Goal: Transaction & Acquisition: Purchase product/service

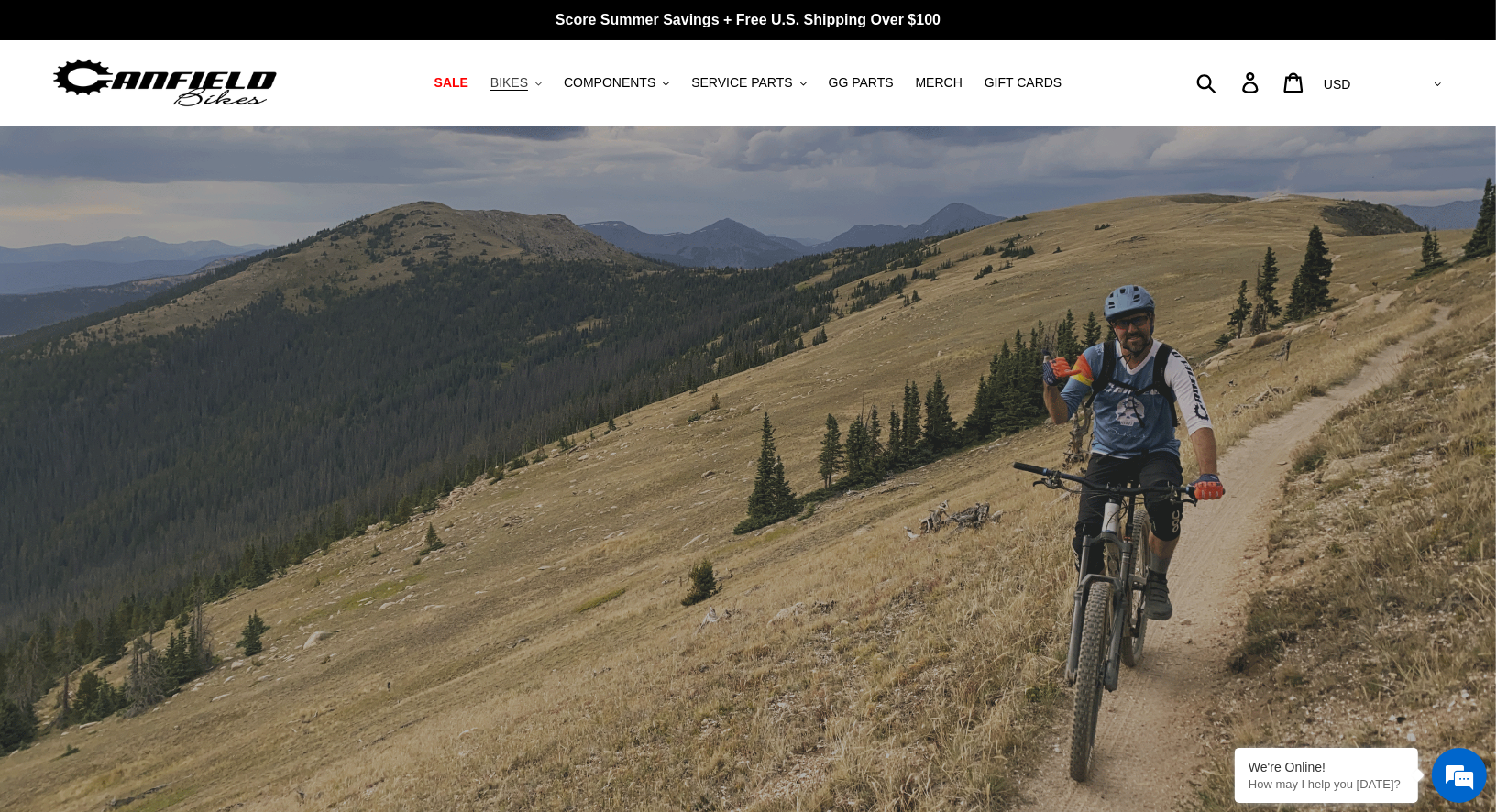
click at [549, 83] on button "BIKES .cls-1{fill:#231f20}" at bounding box center [516, 84] width 70 height 25
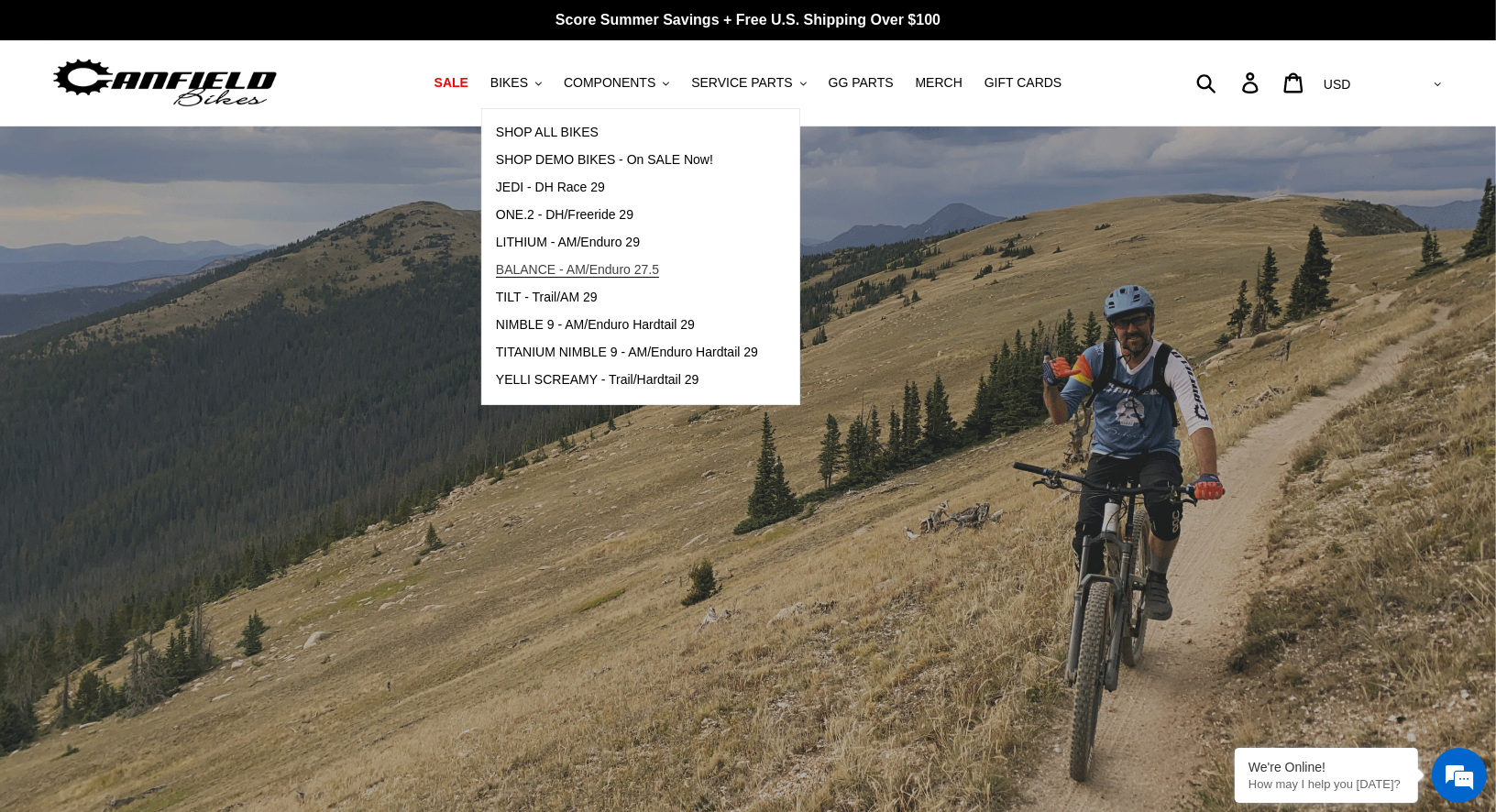
click at [586, 271] on span "BALANCE - AM/Enduro 27.5" at bounding box center [578, 270] width 163 height 15
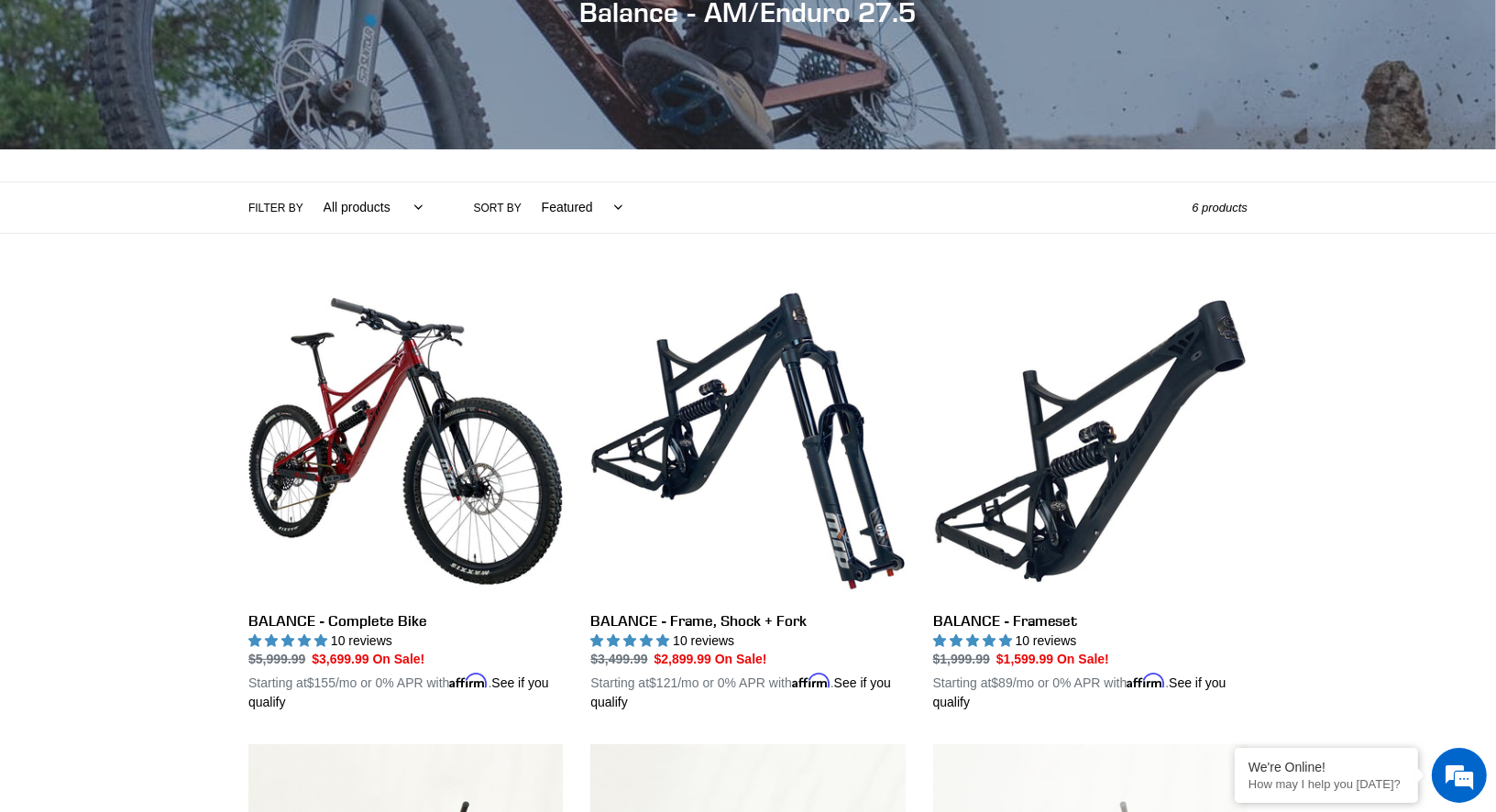
scroll to position [290, 0]
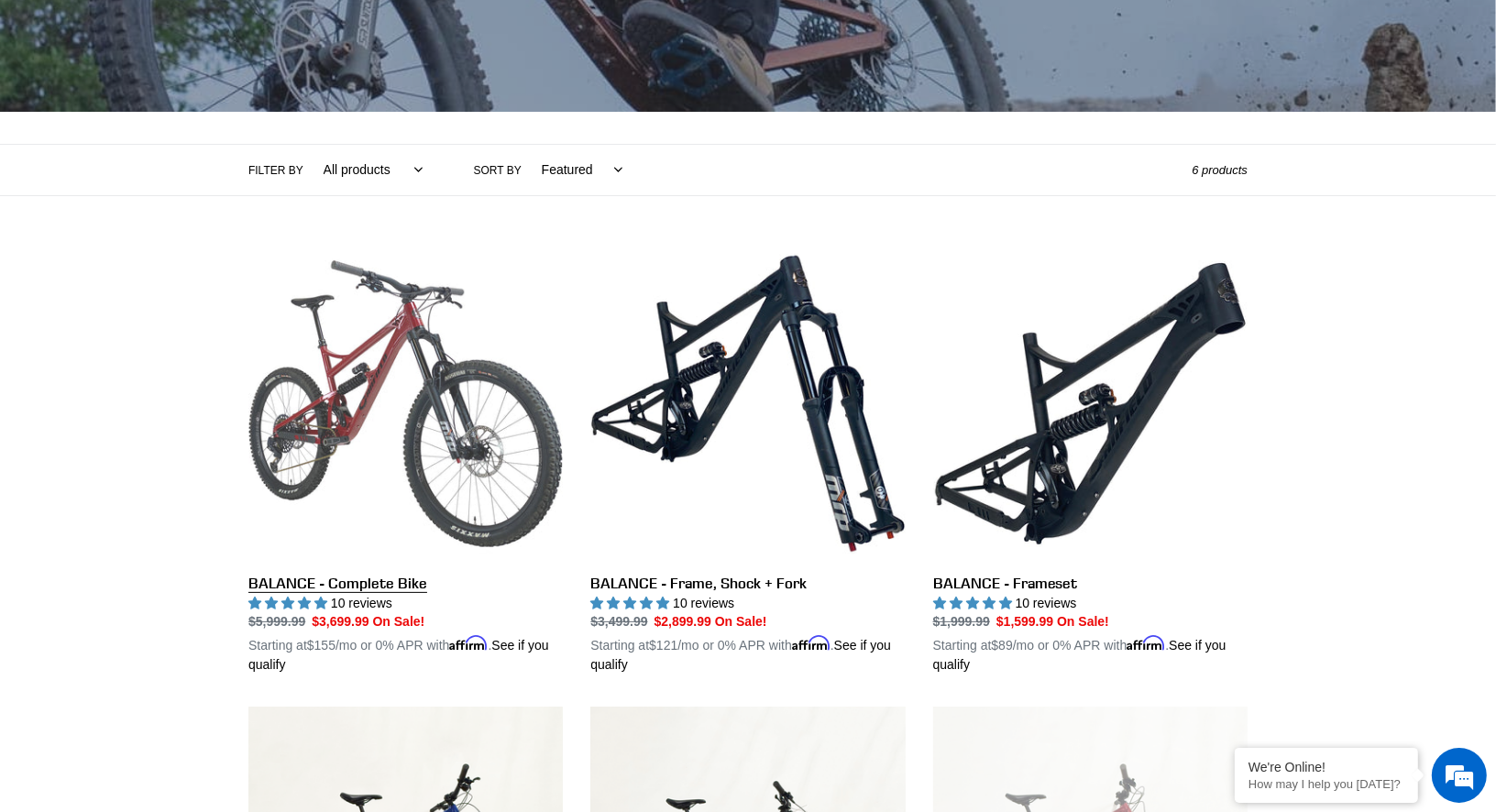
click at [392, 380] on link "BALANCE - Complete Bike" at bounding box center [405, 461] width 314 height 429
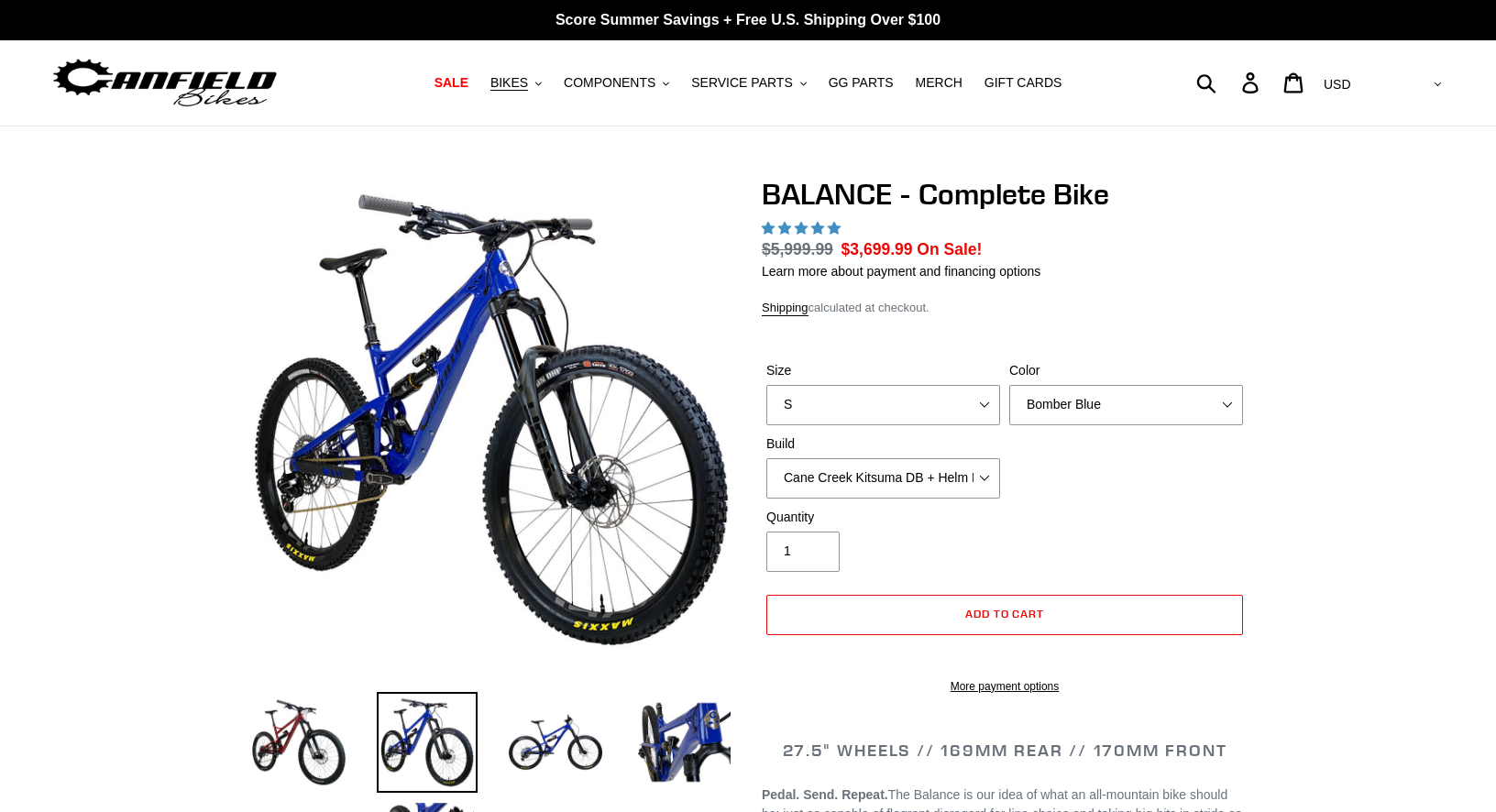
select select "highest-rating"
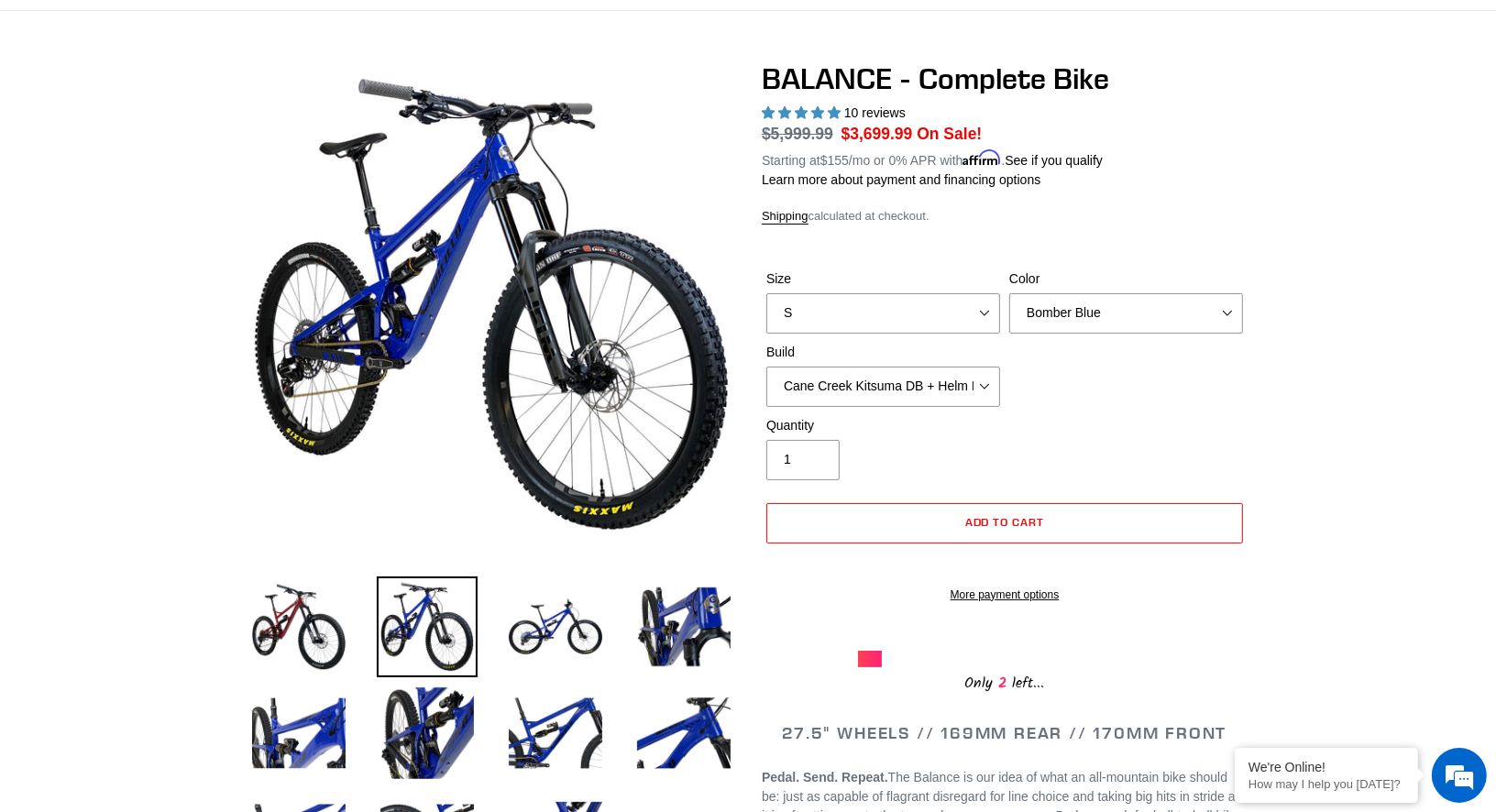
scroll to position [117, 0]
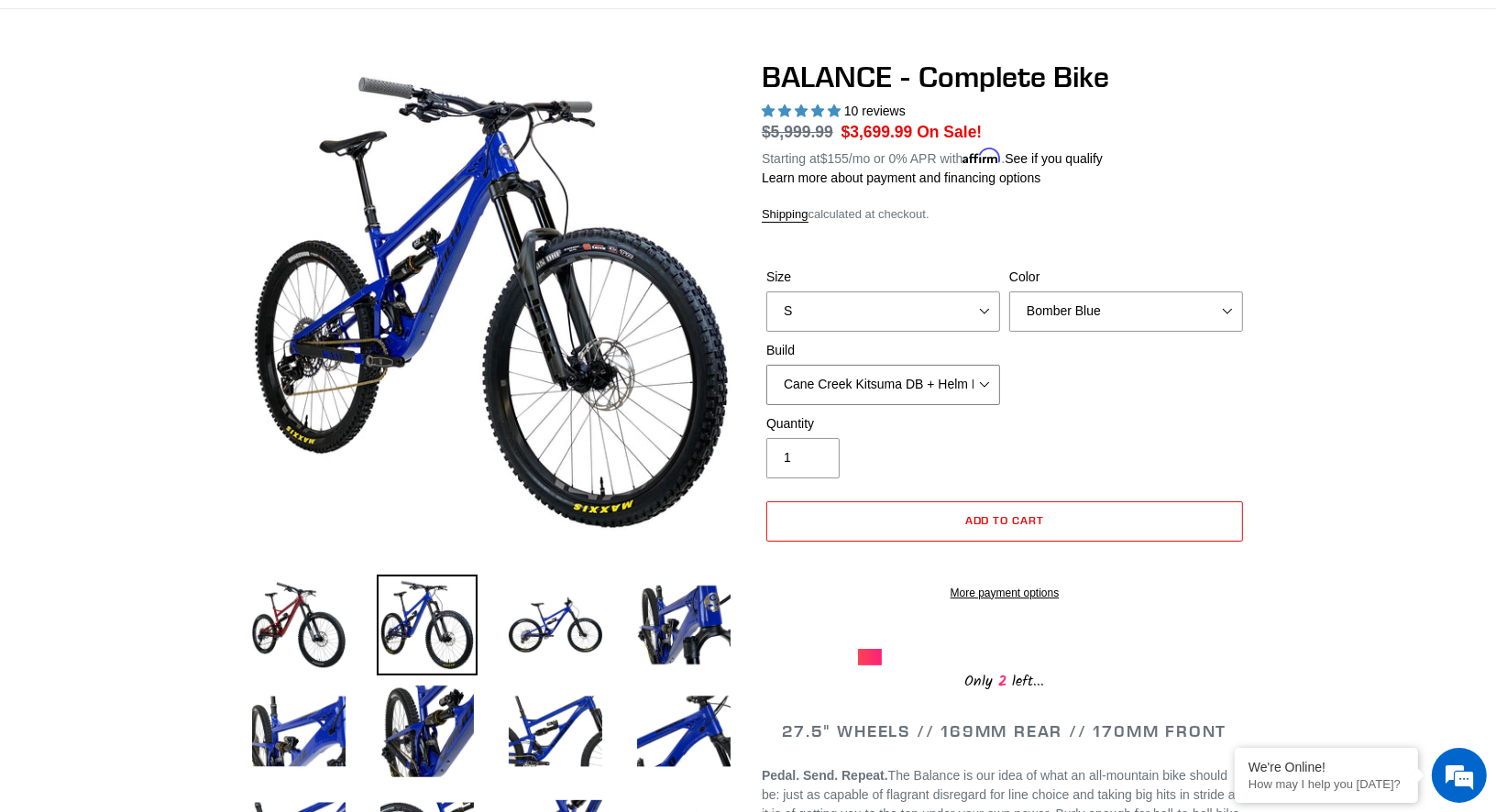
click at [970, 378] on select "Cane Creek Kitsuma DB + Helm MKII + SRAM GX Cane Creek Kitsuma DB + Helm MKII +…" at bounding box center [882, 385] width 233 height 40
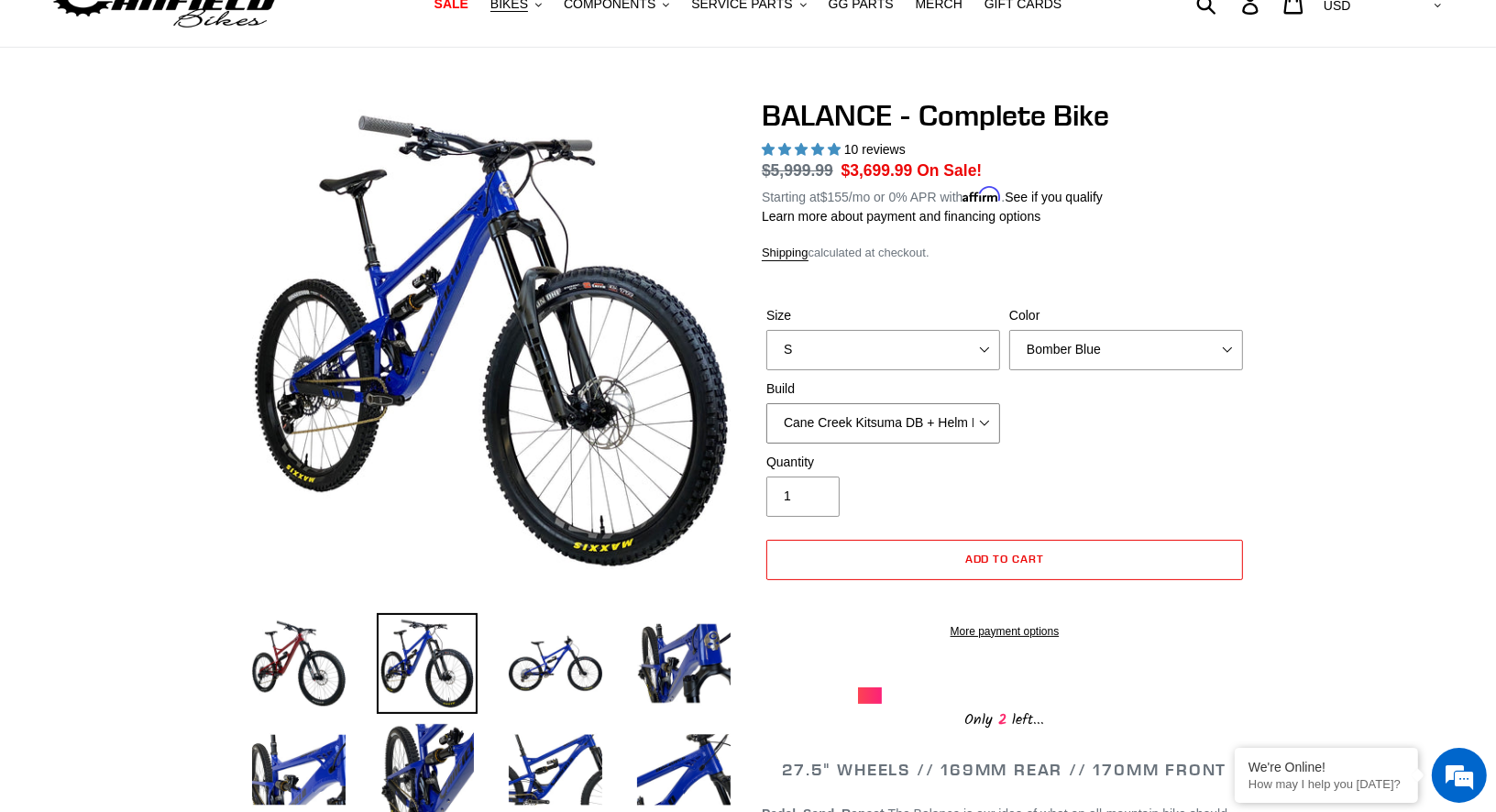
scroll to position [0, 0]
